Goal: Task Accomplishment & Management: Complete application form

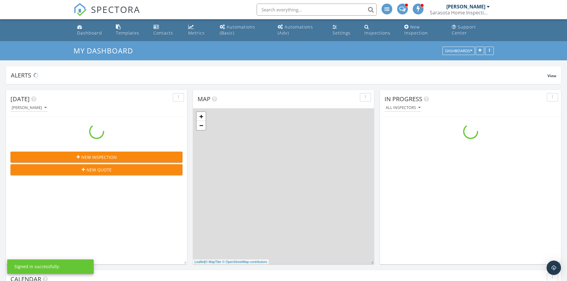
scroll to position [556, 577]
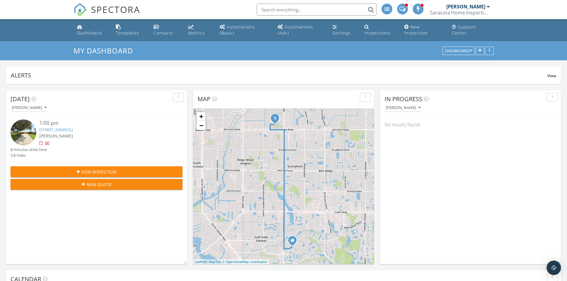
click at [73, 130] on link "3355 Sheffield Cir, Sarasota, FL 34239" at bounding box center [56, 129] width 34 height 5
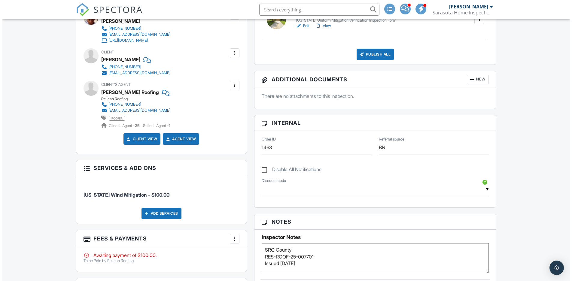
scroll to position [186, 0]
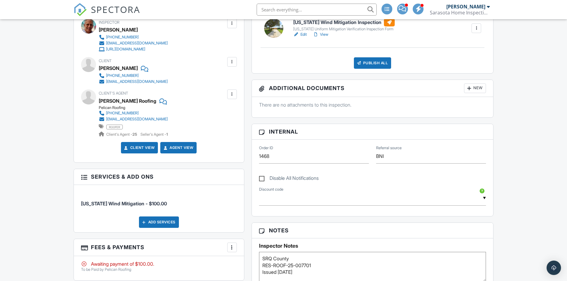
click at [234, 63] on div at bounding box center [232, 62] width 6 height 6
click at [225, 78] on li "Edit" at bounding box center [218, 80] width 31 height 15
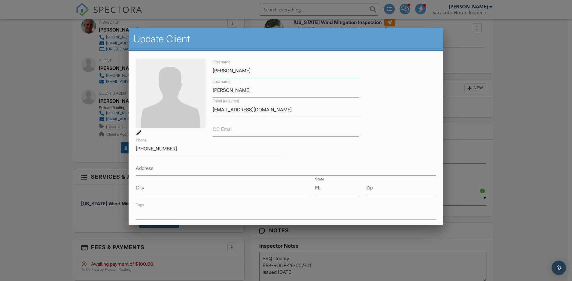
scroll to position [102, 0]
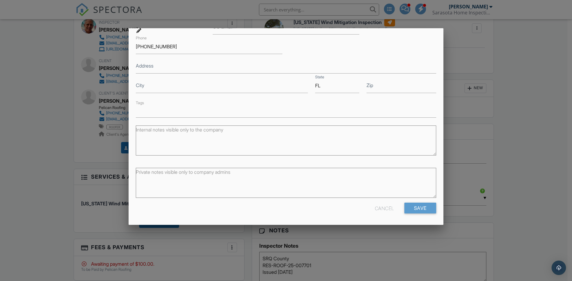
click at [275, 174] on textarea "Private notes visible only to company admins" at bounding box center [286, 183] width 300 height 30
paste textarea "0059160006"
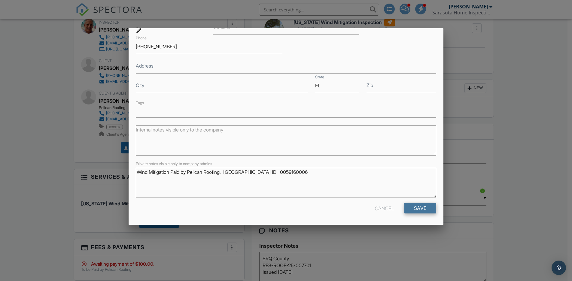
type textarea "Wind Mitigation Paid by Pelican Roofing. [GEOGRAPHIC_DATA] ID: 0059160006"
click at [422, 207] on input "Save" at bounding box center [420, 208] width 32 height 11
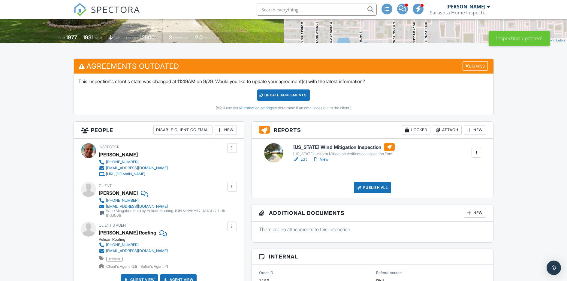
scroll to position [75, 0]
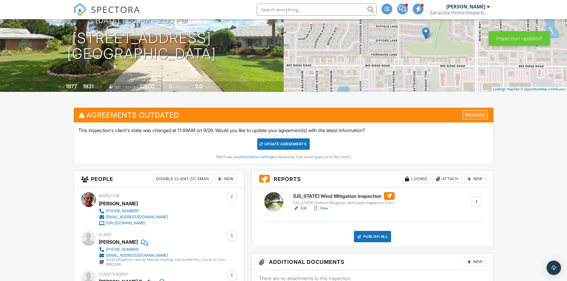
click at [473, 115] on div "Dismiss" at bounding box center [475, 114] width 25 height 9
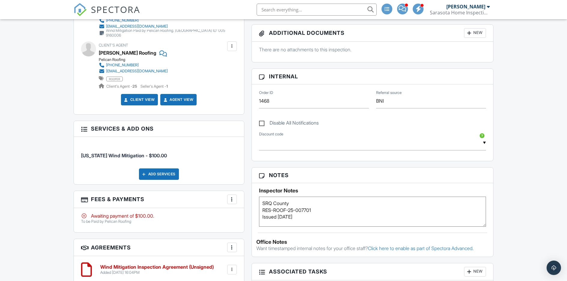
scroll to position [242, 0]
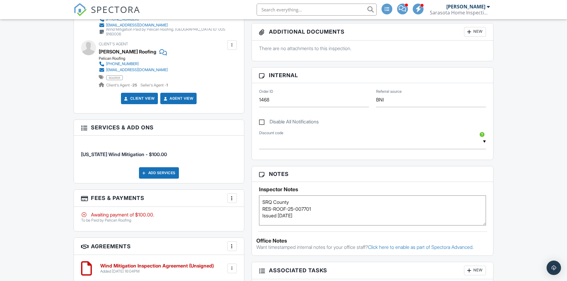
drag, startPoint x: 328, startPoint y: 200, endPoint x: 332, endPoint y: 200, distance: 3.7
click at [328, 200] on textarea "SRQ County RES-ROOF-25-007701 Issued 8/15/25" at bounding box center [372, 210] width 227 height 30
paste textarea "0059160006"
click at [262, 216] on textarea "SRQ County RES-ROOF-25-007701 Issued [DATE]" at bounding box center [372, 210] width 227 height 30
drag, startPoint x: 314, startPoint y: 208, endPoint x: 315, endPoint y: 213, distance: 4.5
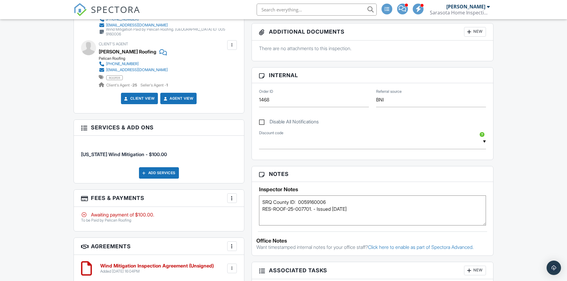
click at [314, 208] on textarea "SRQ County RES-ROOF-25-007701 Issued [DATE]" at bounding box center [372, 210] width 227 height 30
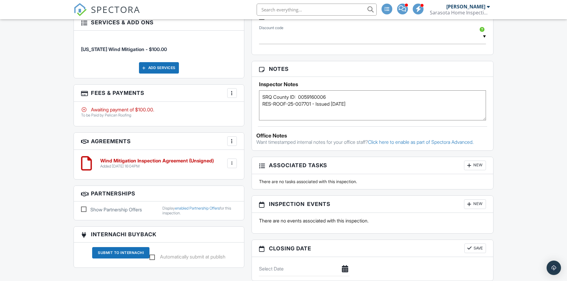
scroll to position [292, 0]
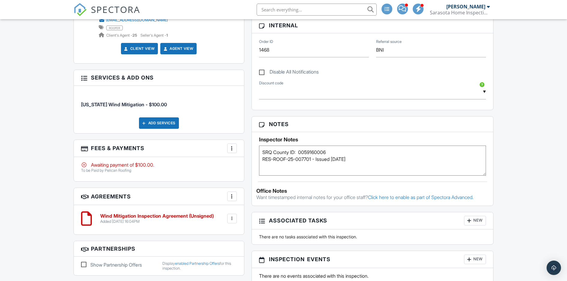
type textarea "SRQ County ID: 0059160006 RES-ROOF-25-007701 - Issued 8/15/25"
click at [381, 92] on div "▼ Google Combo Discount - $30.00 off - Google Insurance Combo Discount Friends …" at bounding box center [372, 92] width 227 height 15
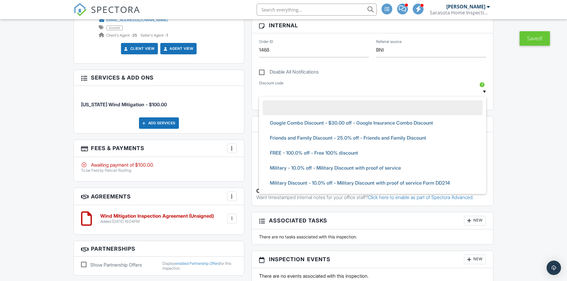
click at [394, 83] on div "▼ Google Combo Discount - $30.00 off - Google Insurance Combo Discount Friends …" at bounding box center [373, 93] width 235 height 26
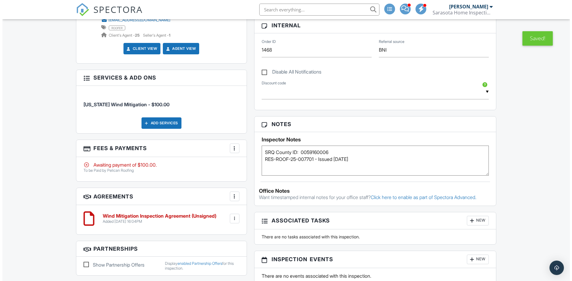
scroll to position [168, 0]
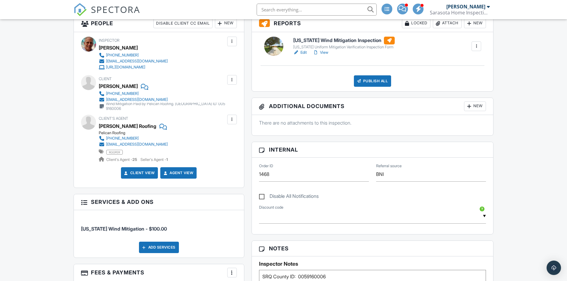
click at [477, 107] on div "New" at bounding box center [475, 106] width 22 height 10
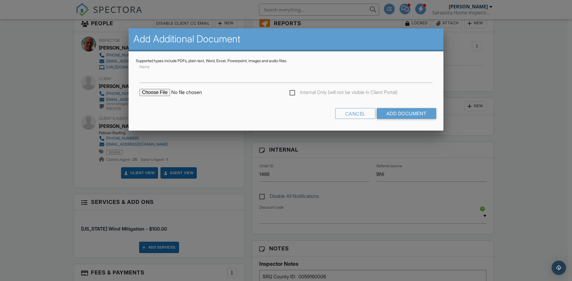
click at [148, 92] on input "file" at bounding box center [190, 92] width 102 height 7
type input "C:\fakepath\Building Information - 0059160006.pdf"
click at [387, 111] on input "Add Document" at bounding box center [406, 113] width 59 height 11
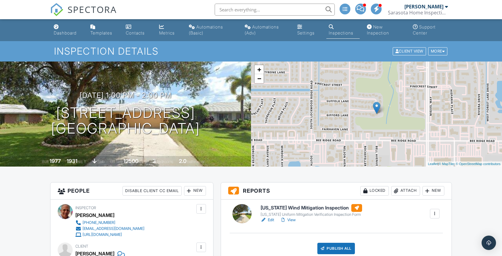
scroll to position [110, 0]
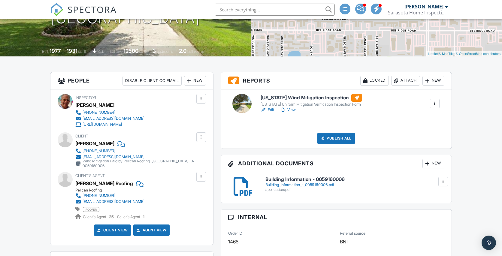
click at [270, 110] on link "Edit" at bounding box center [268, 110] width 14 height 6
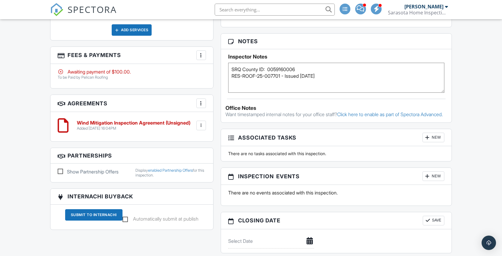
scroll to position [384, 0]
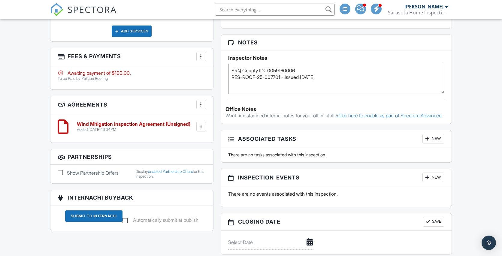
click at [203, 56] on div at bounding box center [201, 56] width 6 height 6
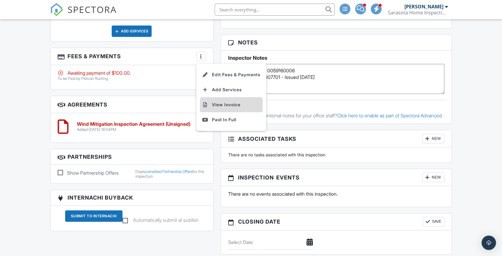
click at [232, 104] on li "View Invoice" at bounding box center [231, 104] width 63 height 15
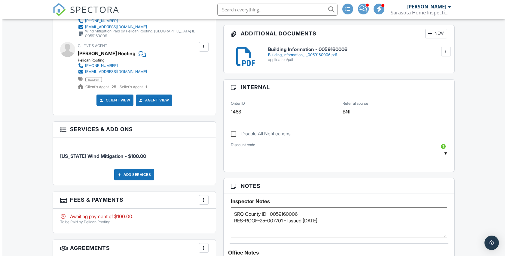
scroll to position [205, 0]
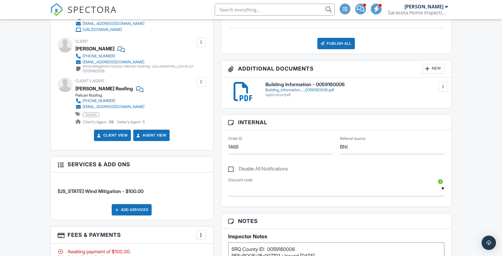
click at [432, 70] on div "New" at bounding box center [434, 69] width 22 height 10
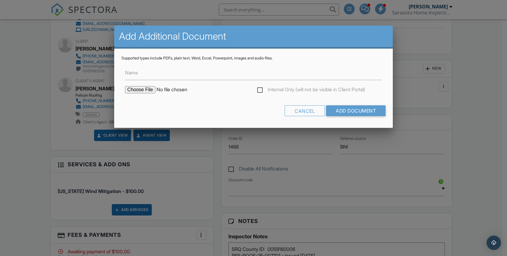
click at [140, 91] on input "file" at bounding box center [176, 89] width 102 height 7
type input "C:\fakepath\3355 Sheffield Cir-Sarasota County Permit Detail.pdf"
click at [344, 111] on input "Add Document" at bounding box center [355, 110] width 59 height 11
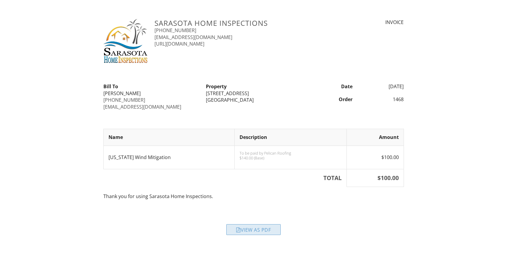
click at [252, 229] on div "View as PDF" at bounding box center [253, 229] width 54 height 11
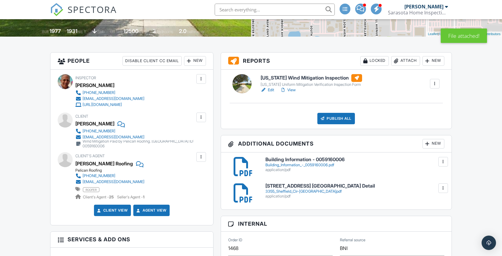
scroll to position [175, 0]
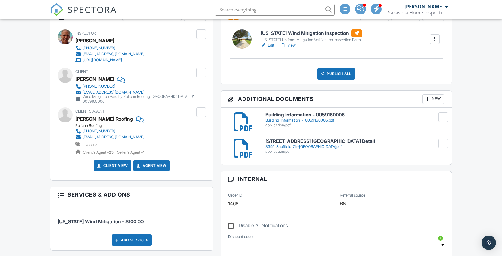
click at [329, 147] on div "3355_Sheffield_Cir-[GEOGRAPHIC_DATA]pdf" at bounding box center [354, 146] width 179 height 5
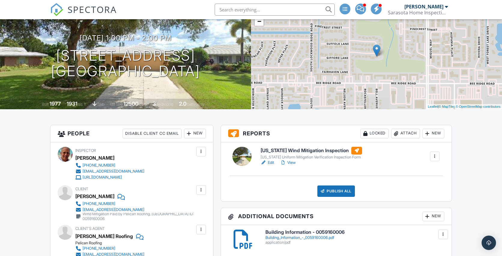
scroll to position [0, 0]
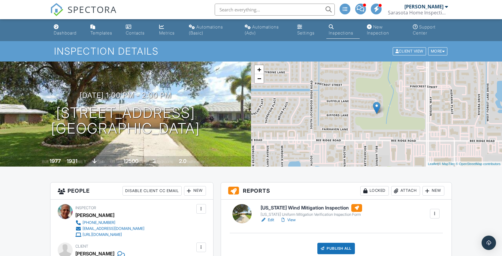
click at [377, 32] on div "New Inspection" at bounding box center [378, 29] width 22 height 11
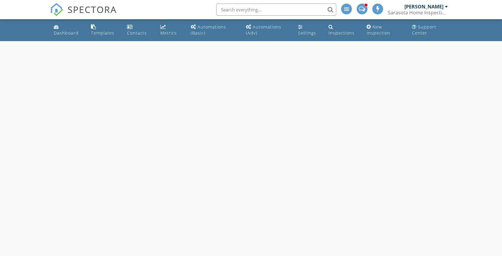
select select "8"
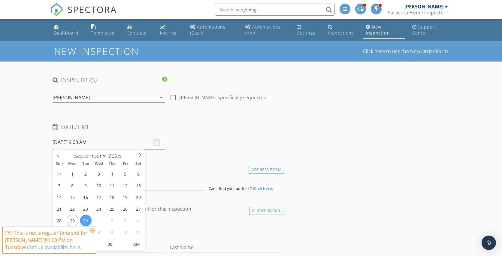
click at [128, 142] on input "09/30/2025 9:00 AM" at bounding box center [109, 142] width 112 height 15
click at [217, 133] on div "Date/Time" at bounding box center [167, 129] width 234 height 12
click at [95, 141] on input "09/30/2025 9:00 AM" at bounding box center [109, 142] width 112 height 15
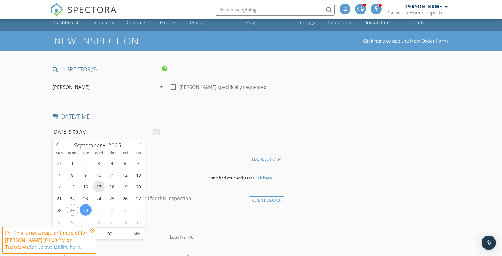
scroll to position [36, 0]
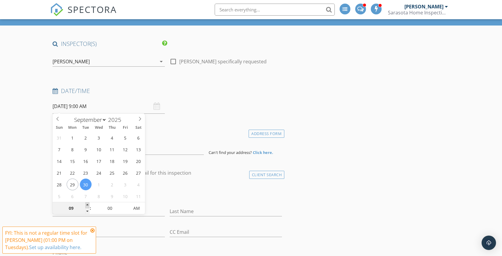
type input "10"
type input "09/30/2025 10:00 AM"
click at [87, 205] on span at bounding box center [87, 205] width 4 height 6
type input "11"
type input "09/30/2025 11:00 AM"
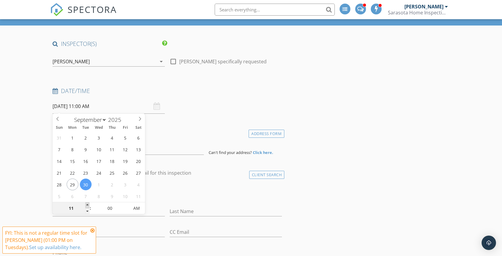
click at [87, 205] on span at bounding box center [87, 205] width 4 height 6
type input "12"
type input "09/30/2025 12:00 PM"
click at [87, 205] on span at bounding box center [87, 205] width 4 height 6
type input "01"
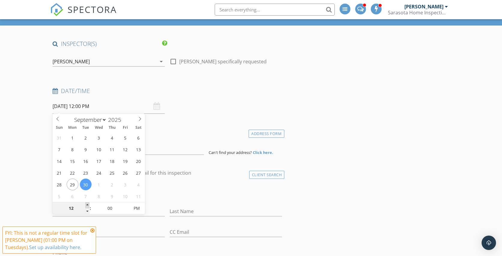
type input "09/30/2025 1:00 PM"
click at [87, 205] on span at bounding box center [87, 205] width 4 height 6
click at [209, 128] on h4 "Location" at bounding box center [167, 132] width 229 height 8
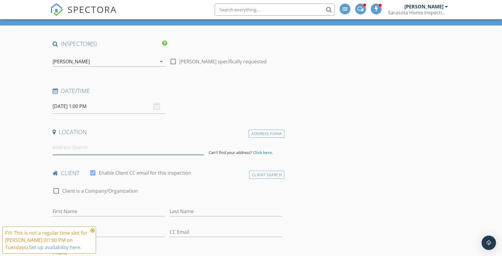
click at [145, 149] on input at bounding box center [128, 147] width 151 height 15
paste input "1235 N Lake Shore Dr"
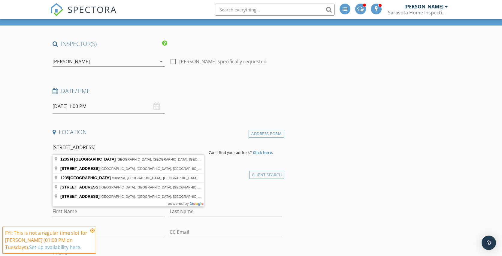
type input "1235 N Lake Shore Dr, Sarasota, FL, USA"
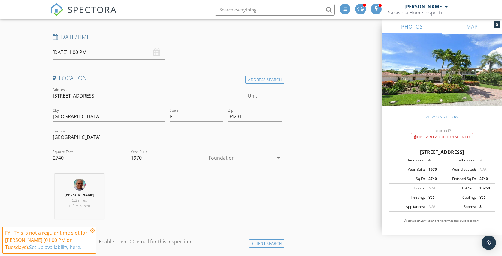
scroll to position [97, 0]
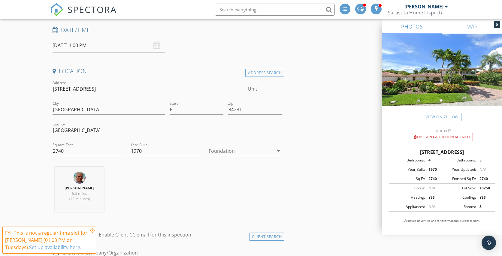
click at [249, 152] on div at bounding box center [241, 151] width 65 height 10
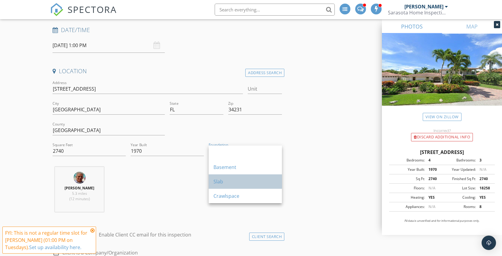
click at [226, 183] on div "Slab" at bounding box center [246, 181] width 64 height 7
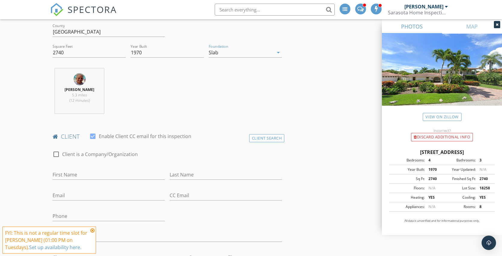
scroll to position [197, 0]
click at [92, 232] on icon at bounding box center [92, 230] width 4 height 5
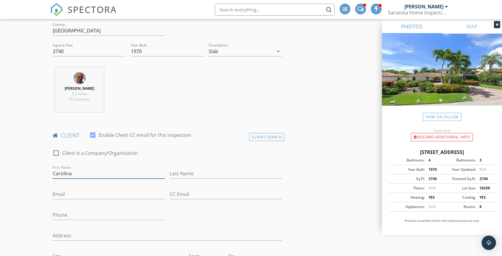
type input "Carolina"
type input "Zeeb"
click at [114, 193] on input "Email" at bounding box center [109, 194] width 112 height 10
paste input "Carolinazeeb@gmail.com"
type input "Carolinazeeb@gmail.com"
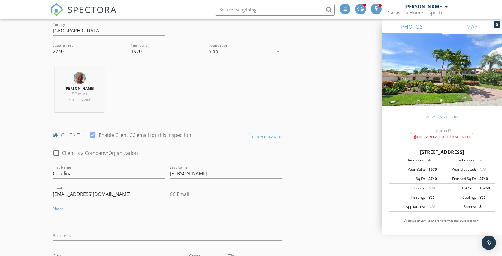
paste input "703-582-7442"
type input "703-582-7442"
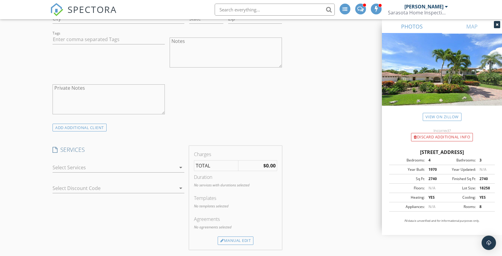
scroll to position [433, 0]
click at [131, 166] on div at bounding box center [114, 169] width 123 height 10
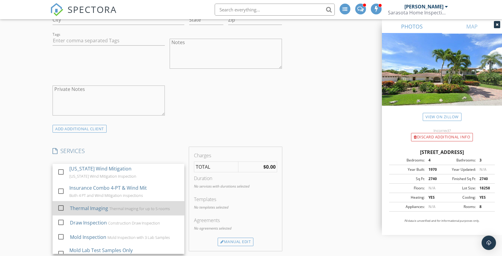
scroll to position [67, 0]
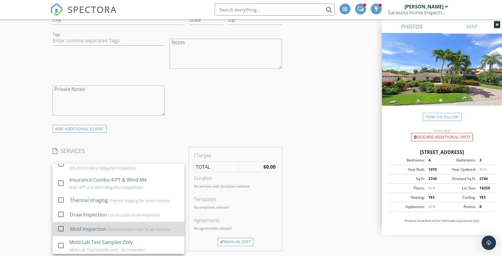
click at [127, 227] on div "Mold Inspection with 3 Lab Samples" at bounding box center [139, 229] width 62 height 5
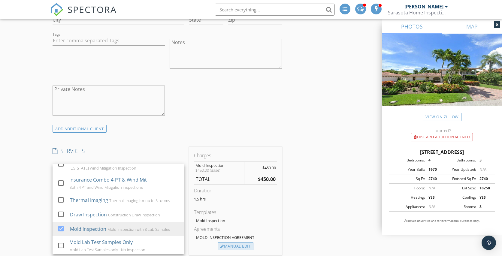
click at [238, 247] on div "Manual Edit" at bounding box center [236, 246] width 36 height 8
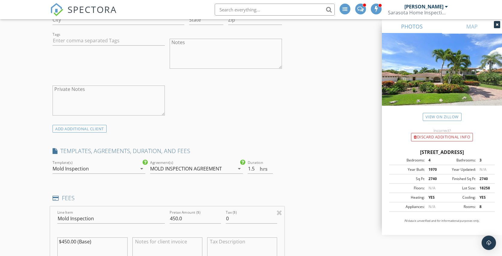
scroll to position [445, 0]
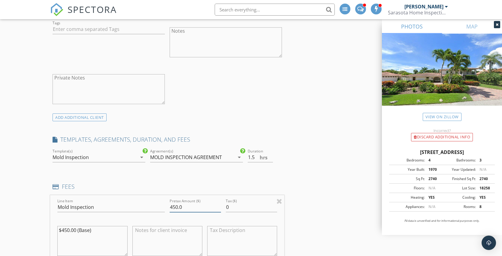
click at [174, 205] on input "450.0" at bounding box center [195, 207] width 51 height 10
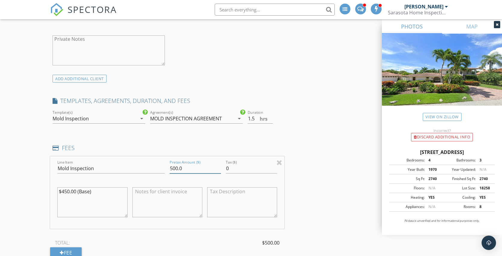
type input "500.0"
click at [67, 190] on textarea "$450.00 (Base)" at bounding box center [92, 202] width 70 height 30
click at [70, 190] on textarea "$450.00 (Base)" at bounding box center [92, 202] width 70 height 30
click at [64, 191] on textarea "$4500.00 (Base)" at bounding box center [92, 202] width 70 height 30
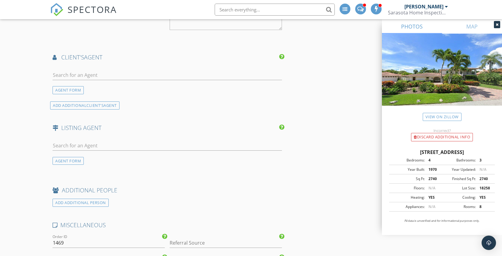
scroll to position [877, 0]
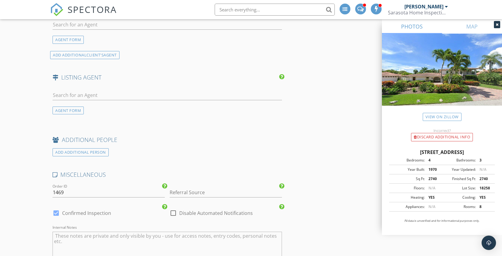
type textarea "$500.00 (Base)"
click at [214, 188] on input "Referral Source" at bounding box center [226, 193] width 112 height 10
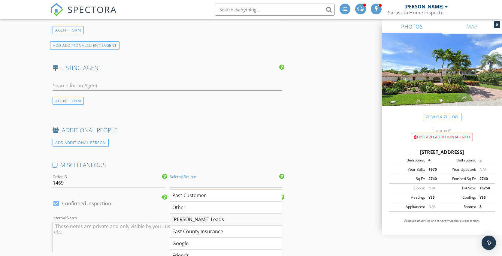
scroll to position [36, 0]
click at [187, 238] on div "Google" at bounding box center [226, 243] width 112 height 12
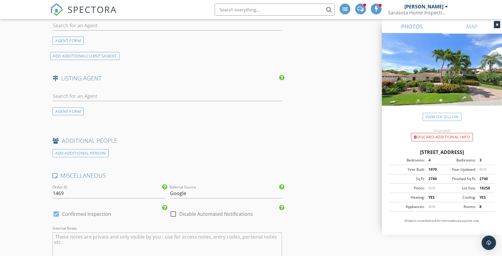
scroll to position [877, 0]
drag, startPoint x: 192, startPoint y: 191, endPoint x: 166, endPoint y: 190, distance: 25.8
click at [166, 190] on div "MISCELLANEOUS Order ID 1469 Referral Source Google Google Socius - Google Ads c…" at bounding box center [167, 221] width 234 height 100
type input "A"
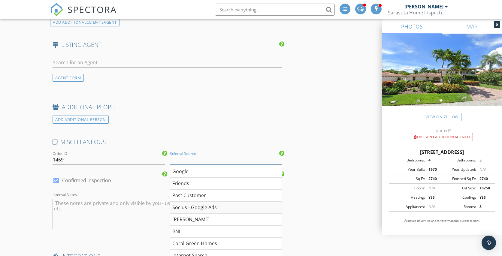
scroll to position [916, 0]
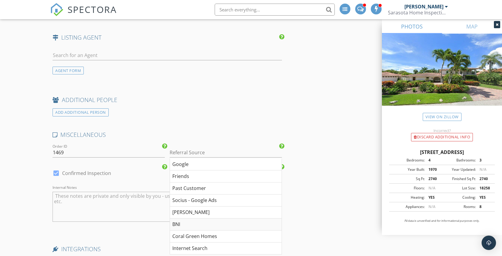
click at [199, 223] on div "BNI" at bounding box center [226, 225] width 112 height 12
type input "BNI"
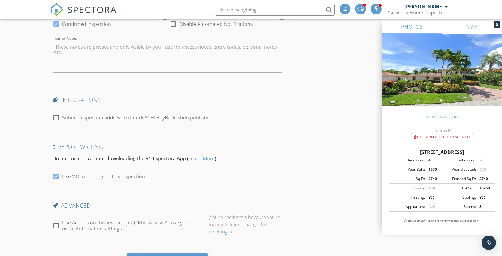
scroll to position [1095, 0]
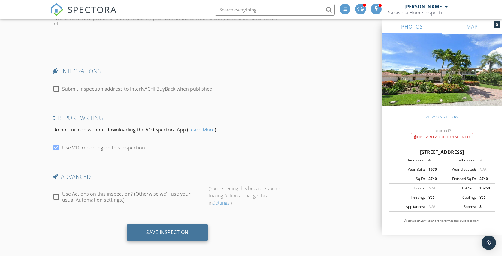
click at [178, 232] on div "Save Inspection" at bounding box center [167, 232] width 42 height 6
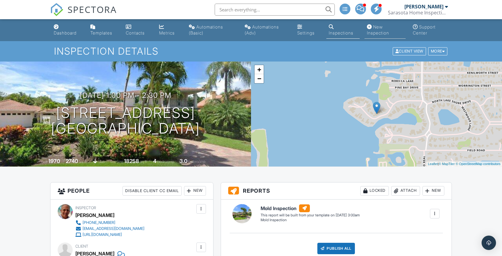
click at [384, 31] on div "New Inspection" at bounding box center [378, 29] width 22 height 11
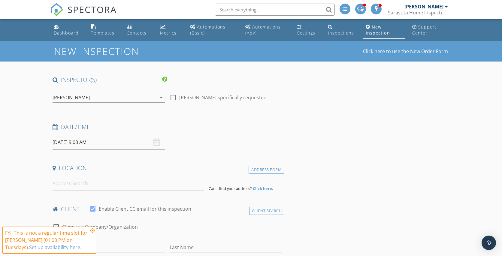
click at [127, 144] on input "[DATE] 9:00 AM" at bounding box center [109, 142] width 112 height 15
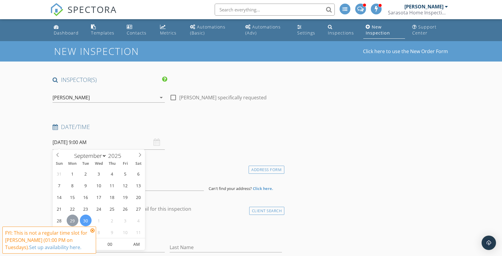
type input "[DATE] 9:00 AM"
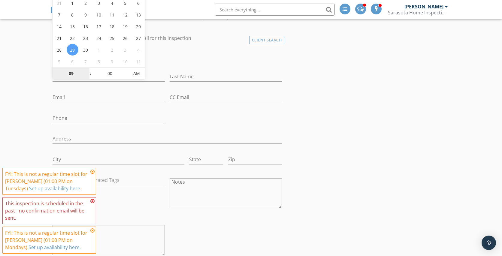
scroll to position [164, 0]
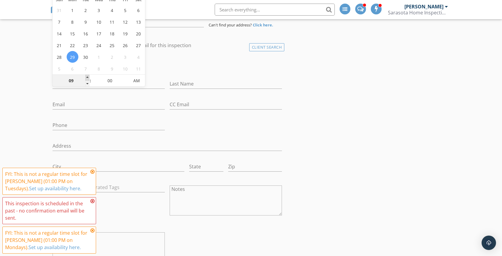
type input "10"
type input "09/29/2025 10:00 AM"
click at [89, 77] on span at bounding box center [87, 78] width 4 height 6
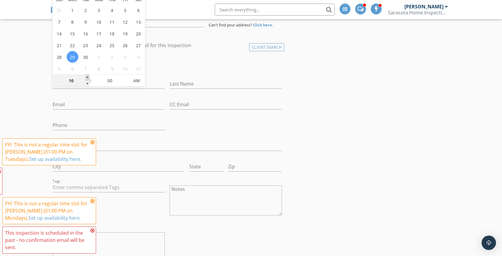
type input "11"
type input "09/29/2025 11:00 AM"
click at [89, 77] on span at bounding box center [87, 78] width 4 height 6
type input "12"
type input "09/29/2025 12:00 PM"
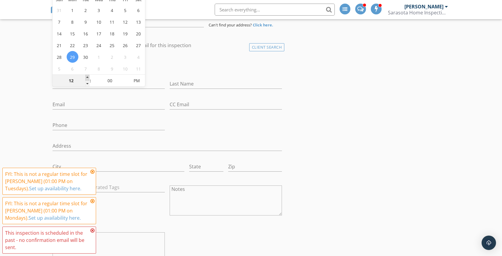
click at [89, 77] on span at bounding box center [87, 78] width 4 height 6
type input "01"
type input "09/29/2025 1:00 PM"
click at [89, 77] on span at bounding box center [87, 78] width 4 height 6
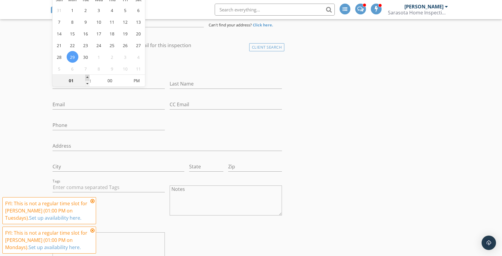
type input "02"
type input "09/29/2025 2:00 PM"
click at [89, 77] on span at bounding box center [87, 78] width 4 height 6
type input "03"
type input "[DATE] 3:00 PM"
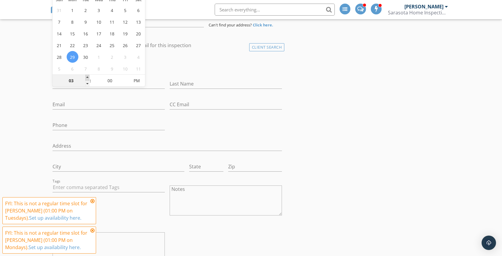
click at [89, 77] on span at bounding box center [87, 78] width 4 height 6
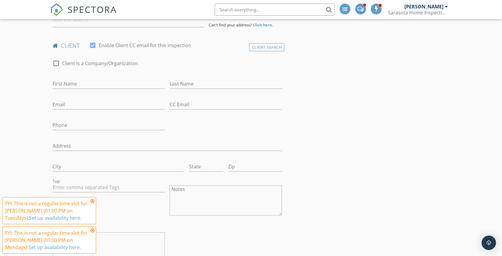
click at [281, 71] on div "check_box_outline_blank Client is a Company/Organization" at bounding box center [167, 67] width 229 height 16
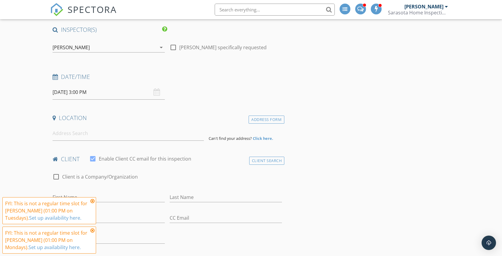
scroll to position [58, 0]
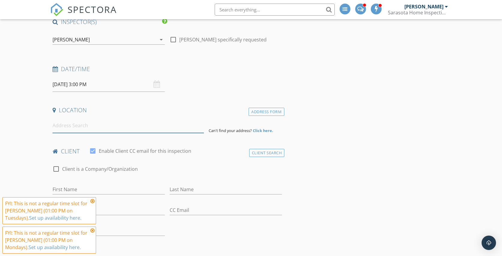
click at [104, 128] on input at bounding box center [128, 125] width 151 height 15
paste input "3398 Ramblewood Place"
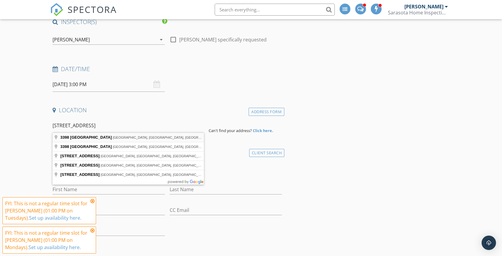
type input "3398 Ramblewood Place, Sarasota, FL, USA"
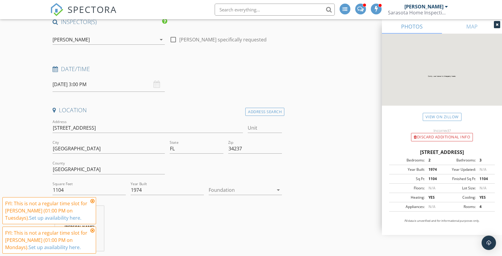
click at [250, 186] on div at bounding box center [241, 190] width 65 height 10
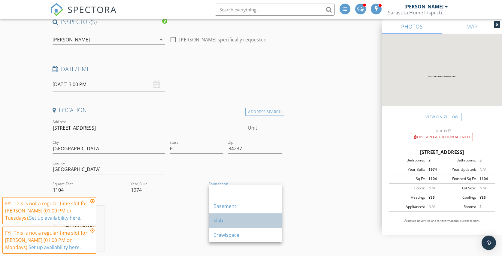
click at [230, 223] on div "Slab" at bounding box center [246, 220] width 64 height 7
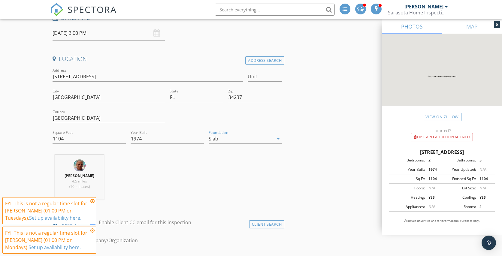
scroll to position [157, 0]
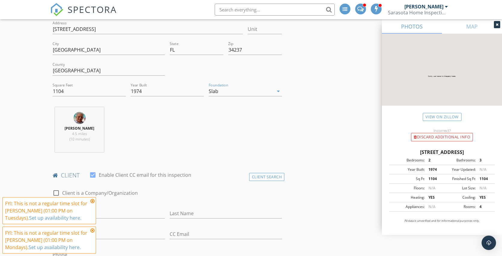
click at [93, 201] on icon at bounding box center [92, 201] width 4 height 5
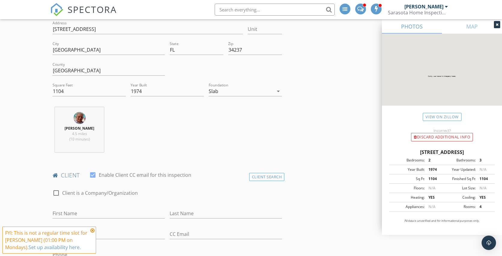
click at [93, 231] on icon at bounding box center [92, 230] width 4 height 5
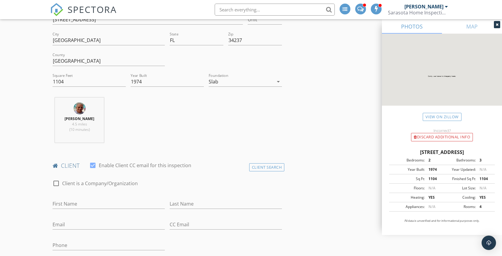
scroll to position [168, 0]
type input "[PERSON_NAME]"
paste input "mmbbkella@ aol.com"
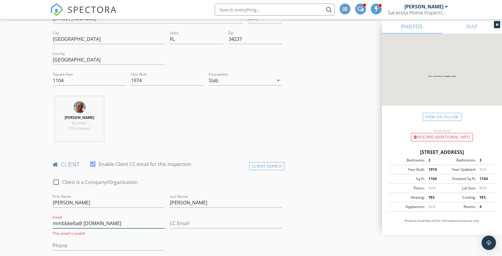
click at [83, 223] on input "mmbbkella@ aol.com" at bounding box center [109, 224] width 112 height 10
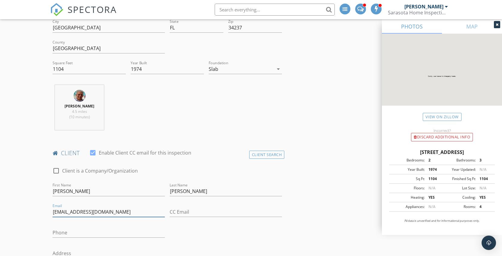
type input "[EMAIL_ADDRESS][DOMAIN_NAME]"
paste input "[PHONE_NUMBER]"
type input "[PHONE_NUMBER]"
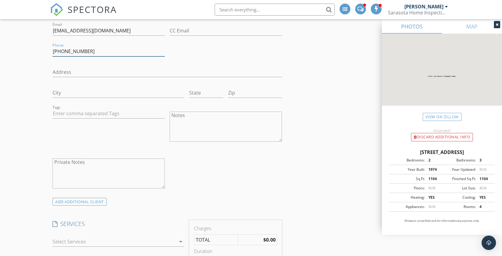
scroll to position [351, 0]
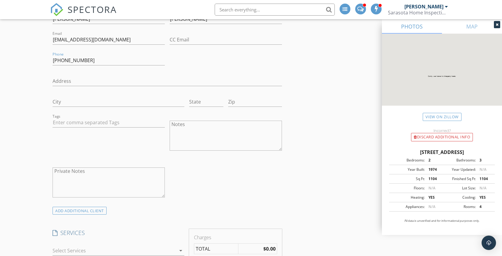
click at [210, 128] on textarea "Notes" at bounding box center [226, 136] width 112 height 30
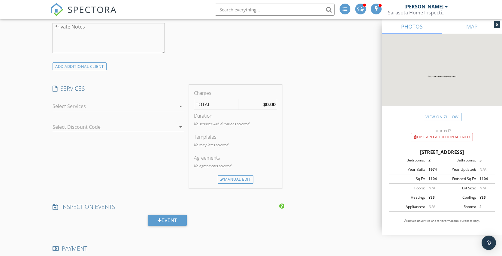
scroll to position [495, 0]
type textarea "Beam Inspection for [PERSON_NAME] requirement."
click at [134, 106] on div at bounding box center [114, 108] width 123 height 10
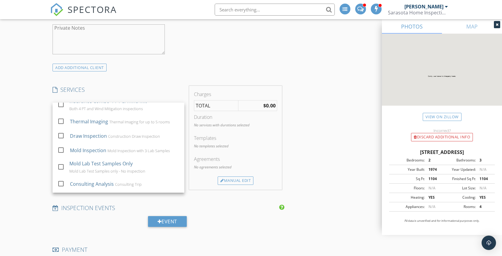
scroll to position [86, 0]
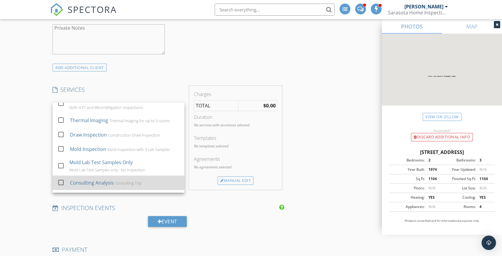
click at [116, 181] on div "Consulting Trip" at bounding box center [128, 183] width 27 height 5
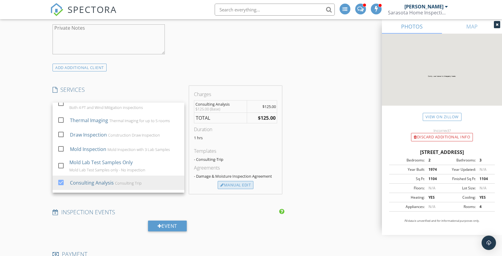
click at [237, 184] on div "Manual Edit" at bounding box center [236, 185] width 36 height 8
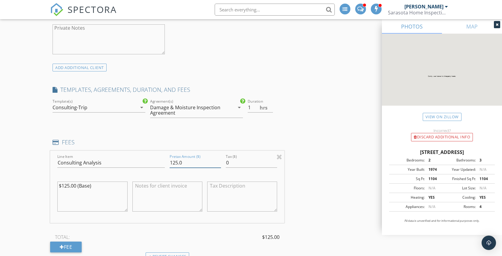
click at [175, 161] on input "125.0" at bounding box center [195, 163] width 51 height 10
type input "175.0"
click at [67, 183] on textarea "$125.00 (Base)" at bounding box center [92, 197] width 70 height 30
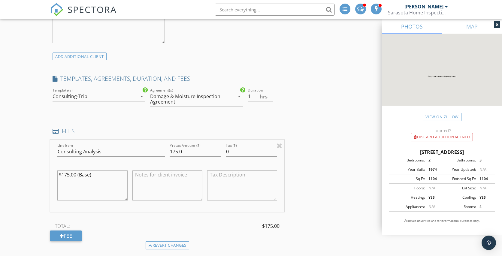
scroll to position [515, 0]
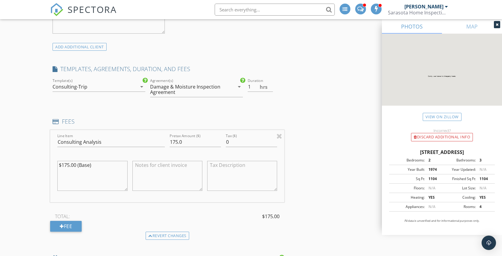
type textarea "$175.00 (Base)"
drag, startPoint x: 177, startPoint y: 141, endPoint x: 173, endPoint y: 143, distance: 4.7
click at [173, 141] on input "175.0" at bounding box center [195, 142] width 51 height 10
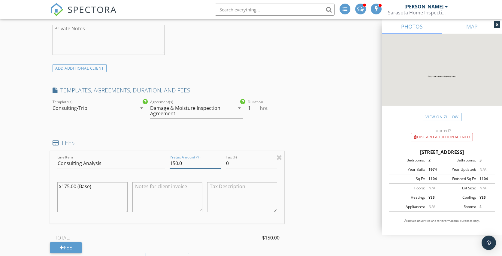
scroll to position [522, 0]
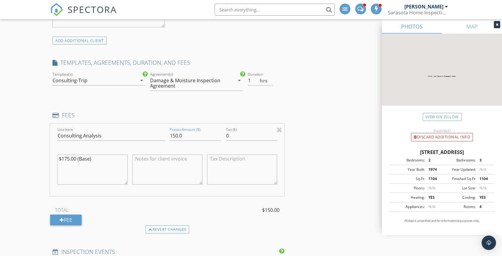
click at [229, 83] on div "Damage & Moisture Inspection Agreement" at bounding box center [192, 83] width 84 height 15
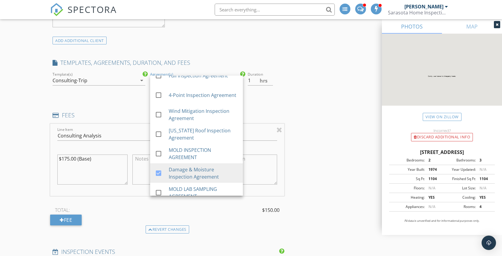
scroll to position [10, 0]
click at [292, 93] on div "INSPECTOR(S) check_box Dane Champlin PRIMARY Dane Champlin arrow_drop_down chec…" at bounding box center [251, 189] width 402 height 1270
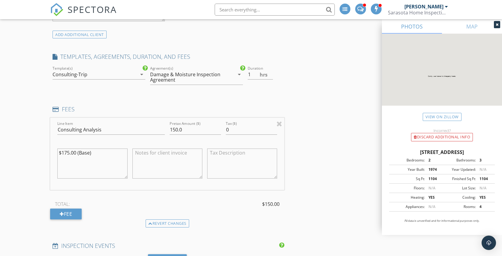
scroll to position [535, 0]
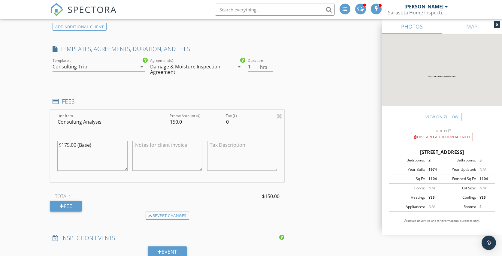
click at [176, 120] on input "150.0" at bounding box center [195, 122] width 51 height 10
type input "175.0"
click at [332, 120] on div "INSPECTOR(S) check_box Dane Champlin PRIMARY Dane Champlin arrow_drop_down chec…" at bounding box center [251, 176] width 402 height 1270
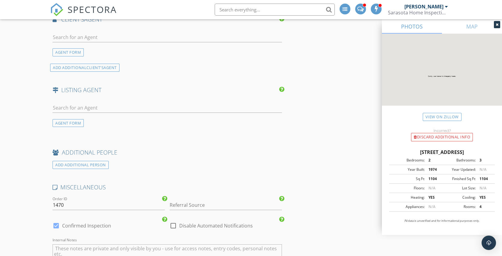
scroll to position [913, 0]
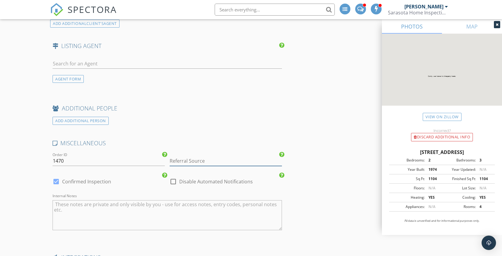
click at [235, 160] on input "Referral Source" at bounding box center [226, 161] width 112 height 10
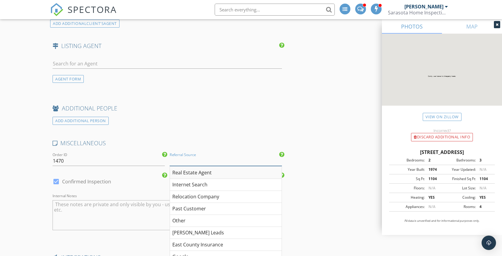
scroll to position [922, 0]
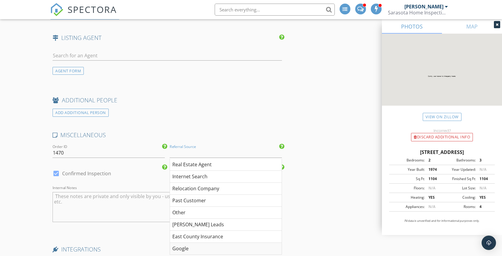
click at [183, 246] on div "Google" at bounding box center [226, 249] width 112 height 12
type input "Google"
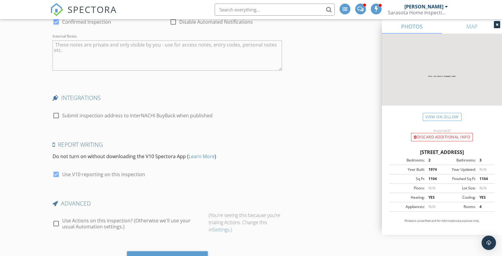
scroll to position [1100, 0]
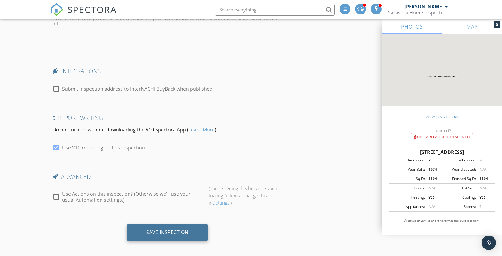
click at [174, 229] on div "Save Inspection" at bounding box center [167, 232] width 42 height 6
